Goal: Check status: Check status

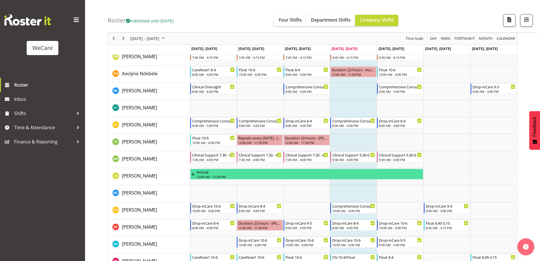
scroll to position [291, 0]
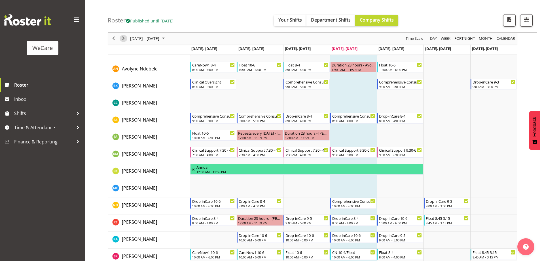
click at [124, 38] on span "Next" at bounding box center [123, 38] width 7 height 7
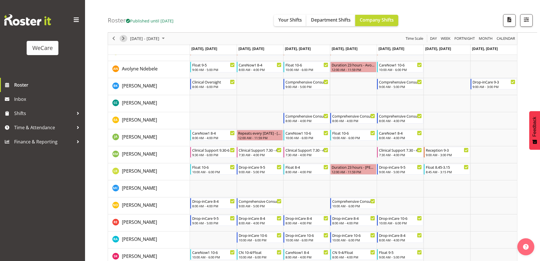
click at [123, 39] on span "Next" at bounding box center [123, 38] width 7 height 7
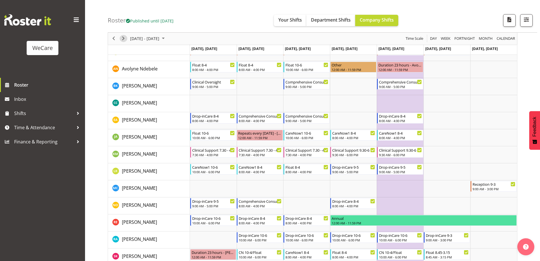
click at [123, 39] on span "Next" at bounding box center [123, 38] width 7 height 7
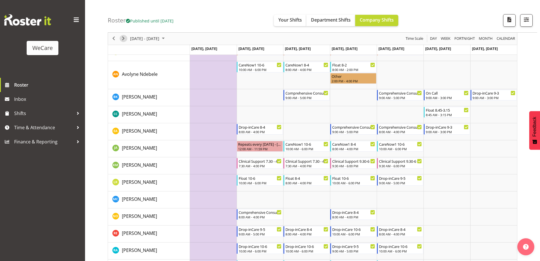
click at [123, 39] on span "Next" at bounding box center [123, 38] width 7 height 7
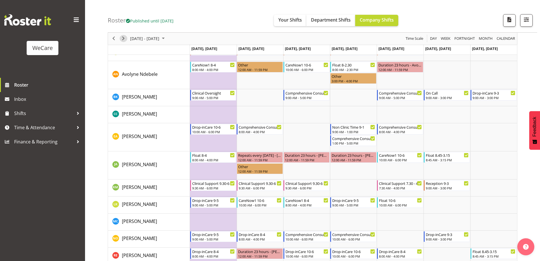
click at [123, 39] on span "Next" at bounding box center [123, 38] width 7 height 7
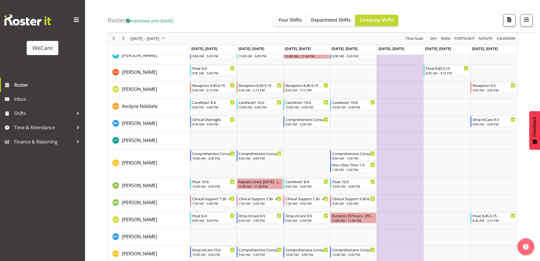
scroll to position [242, 0]
